Goal: Information Seeking & Learning: Learn about a topic

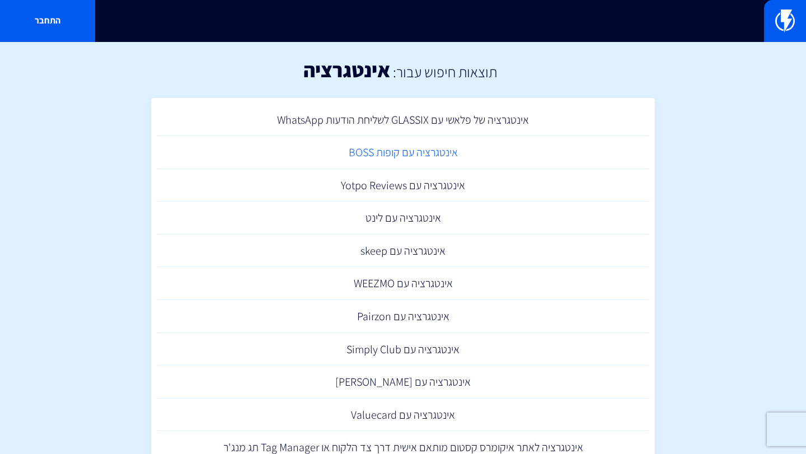
click at [368, 148] on link "אינטגרציה עם קופות BOSS" at bounding box center [403, 152] width 492 height 33
click at [363, 186] on link "אינטגרציה עם Yotpo Reviews" at bounding box center [403, 185] width 492 height 33
click at [426, 223] on link "אינטגרציה עם לינט" at bounding box center [403, 217] width 492 height 33
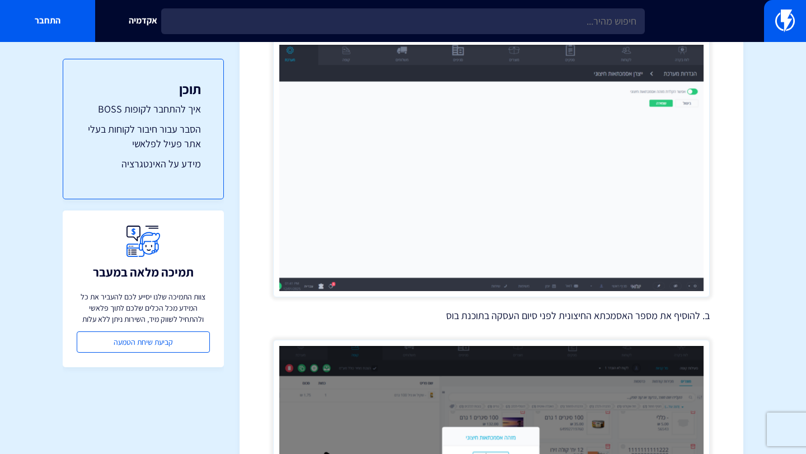
scroll to position [1257, 0]
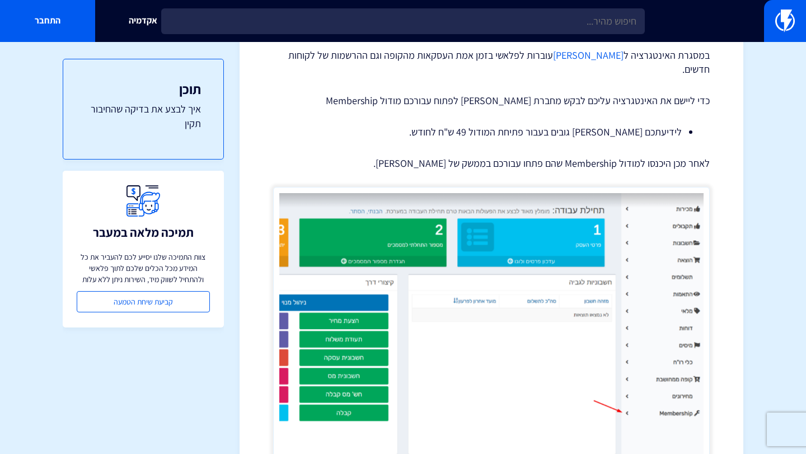
scroll to position [178, 0]
